Goal: Task Accomplishment & Management: Use online tool/utility

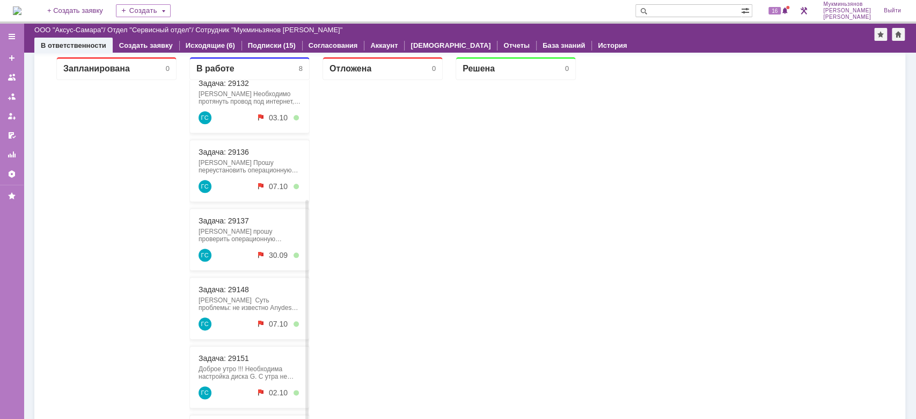
scroll to position [172, 0]
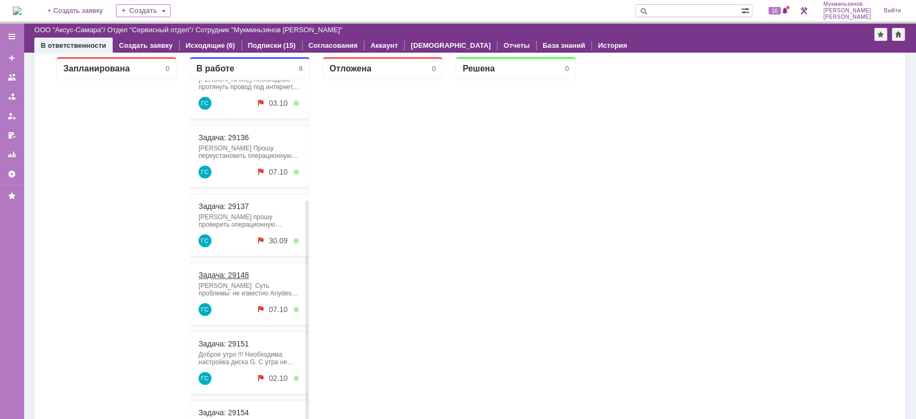
click at [228, 274] on link "Задача: 29148" at bounding box center [224, 274] width 50 height 9
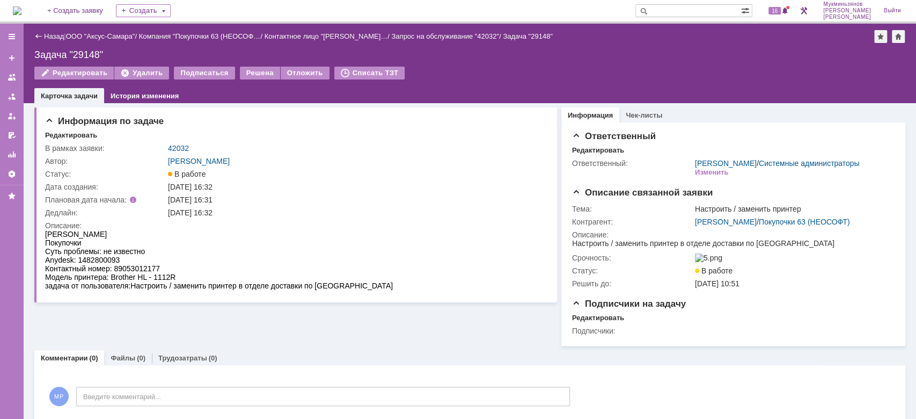
drag, startPoint x: 79, startPoint y: 255, endPoint x: 129, endPoint y: 253, distance: 49.4
click at [129, 253] on body "[PERSON_NAME] Суть проблемы: не известно Anydesk: 1482800093 Контактный номер: …" at bounding box center [219, 260] width 348 height 60
drag, startPoint x: 118, startPoint y: 257, endPoint x: 79, endPoint y: 259, distance: 39.2
click at [79, 259] on div "Anydesk: 1482800093" at bounding box center [219, 259] width 348 height 9
drag, startPoint x: 34, startPoint y: 29, endPoint x: 113, endPoint y: 95, distance: 102.8
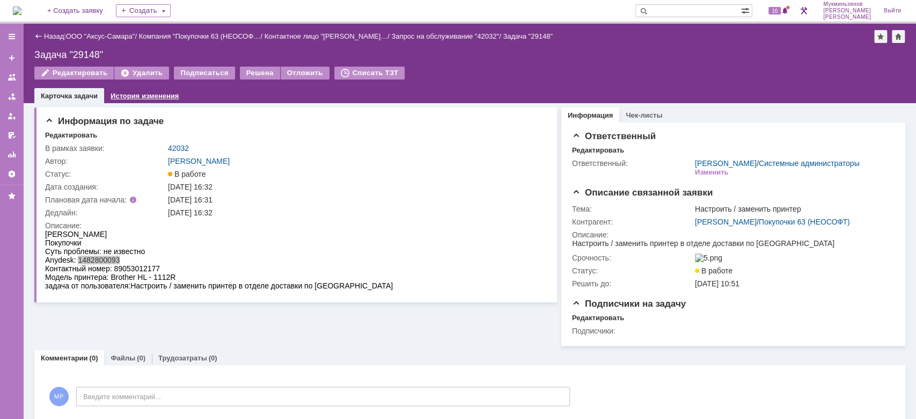
click at [113, 95] on link "История изменения" at bounding box center [145, 96] width 68 height 8
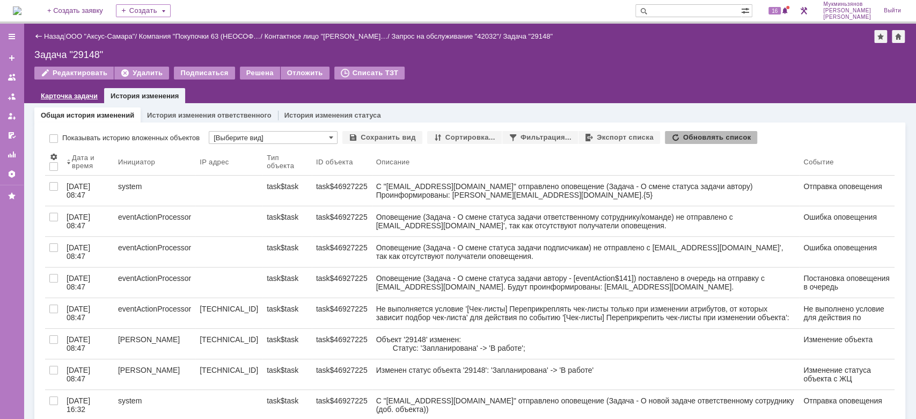
click at [71, 89] on div "Карточка задачи" at bounding box center [69, 96] width 70 height 16
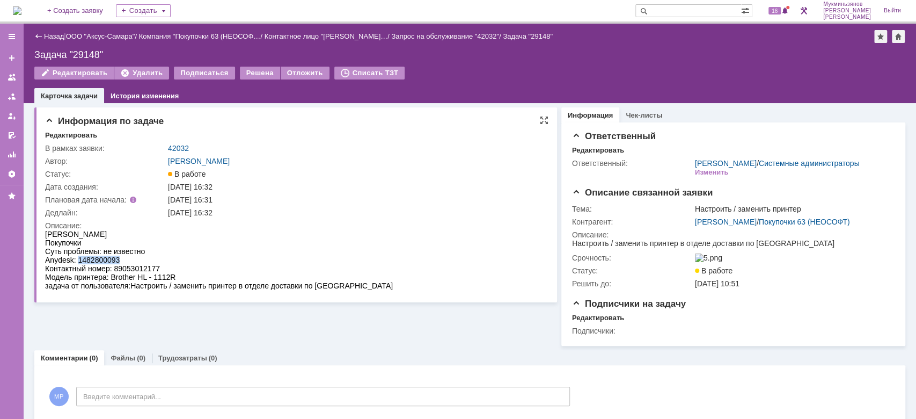
drag, startPoint x: 78, startPoint y: 260, endPoint x: 116, endPoint y: 256, distance: 38.8
click at [117, 256] on div "Anydesk: 1482800093" at bounding box center [219, 259] width 348 height 9
drag, startPoint x: 114, startPoint y: 256, endPoint x: 124, endPoint y: 260, distance: 11.4
click at [124, 260] on div "Anydesk: 1482800093" at bounding box center [219, 259] width 348 height 9
drag, startPoint x: 123, startPoint y: 260, endPoint x: 79, endPoint y: 259, distance: 44.5
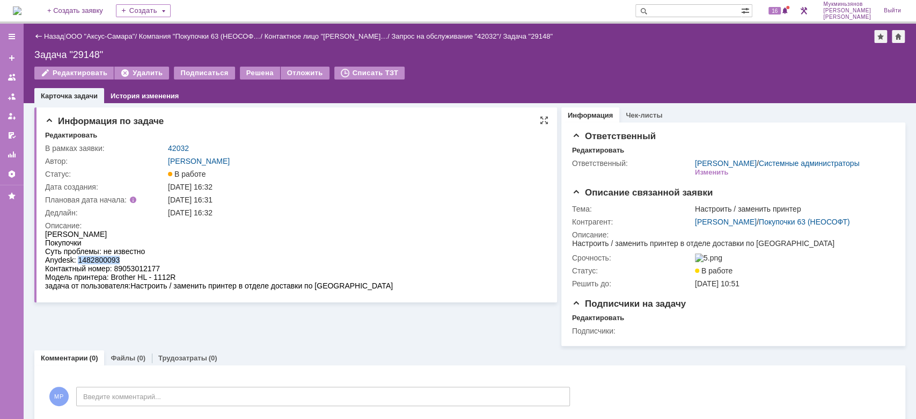
click at [79, 259] on div "Anydesk: 1482800093" at bounding box center [219, 259] width 348 height 9
copy div "1482800093"
click at [21, 8] on img at bounding box center [17, 10] width 9 height 9
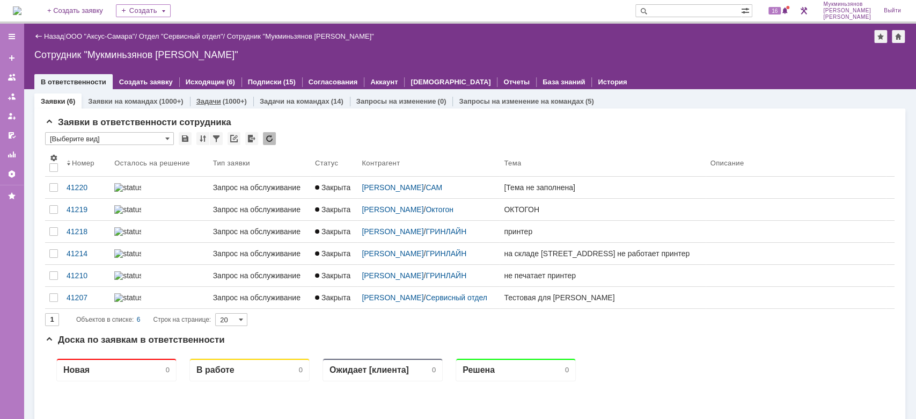
click at [214, 101] on link "Задачи" at bounding box center [208, 101] width 25 height 8
